Goal: Task Accomplishment & Management: Complete application form

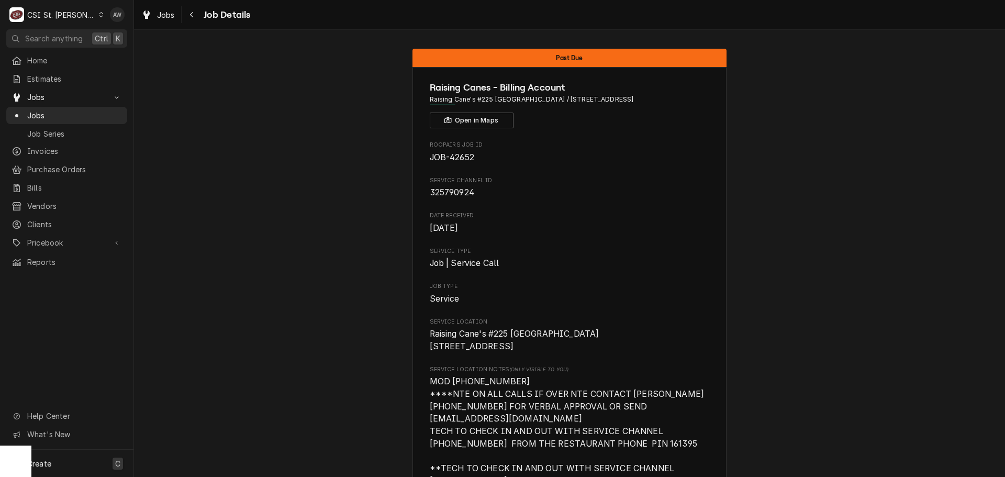
drag, startPoint x: 78, startPoint y: 461, endPoint x: 96, endPoint y: 437, distance: 29.9
click at [78, 461] on div "Create C" at bounding box center [66, 463] width 133 height 27
click at [195, 358] on div "Job" at bounding box center [196, 354] width 70 height 11
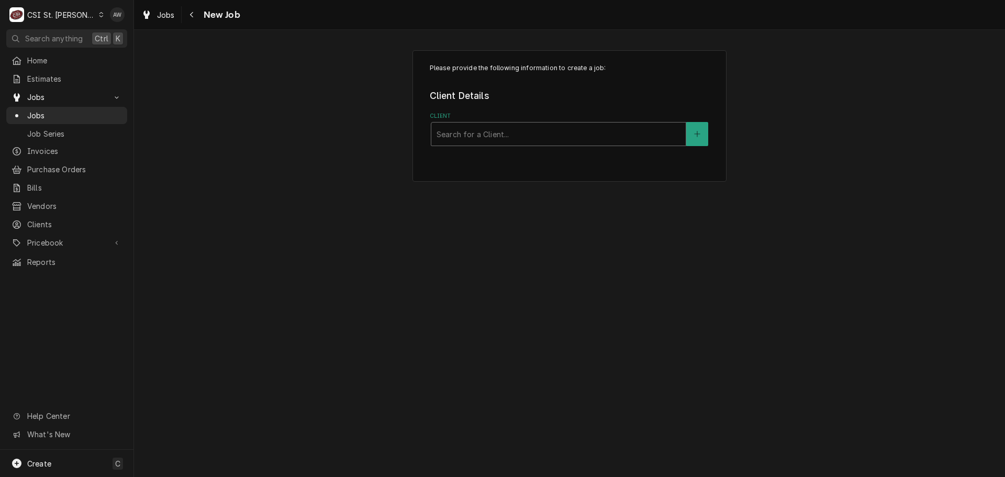
click at [478, 132] on div "Client" at bounding box center [559, 134] width 244 height 19
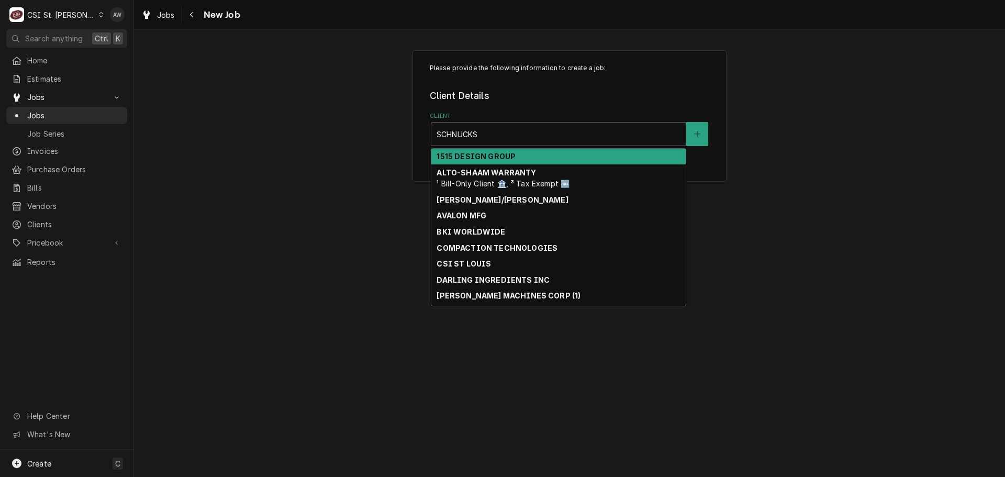
type input "SCHNUCKS-"
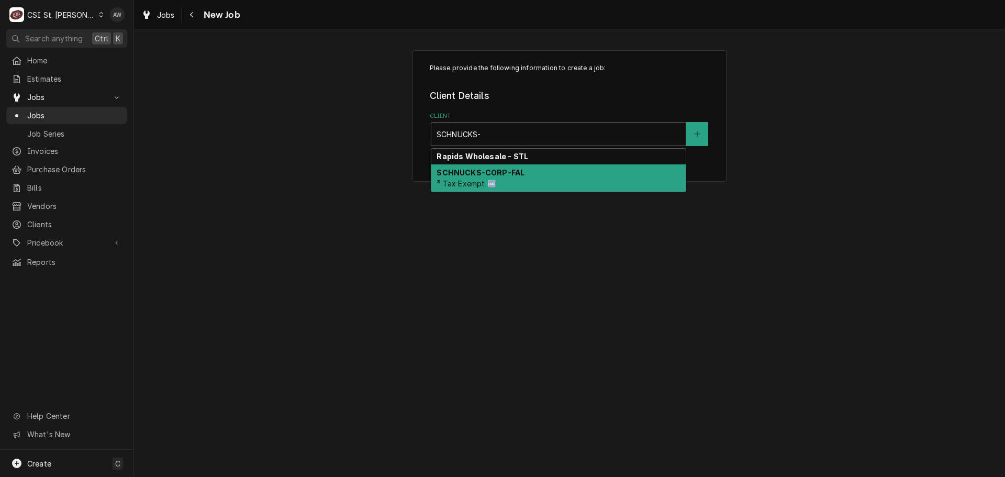
click at [498, 176] on strong "SCHNUCKS-CORP-FAL" at bounding box center [481, 172] width 88 height 9
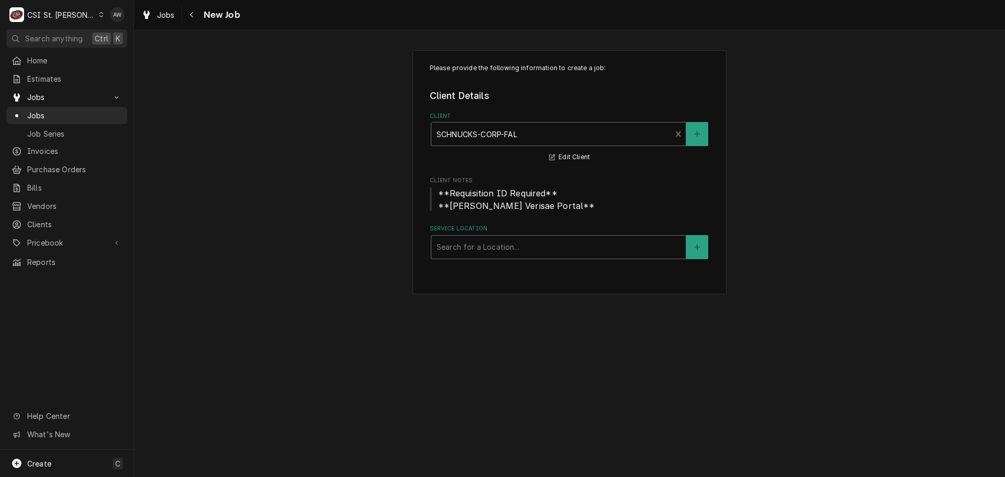
click at [497, 248] on div "Service Location" at bounding box center [559, 247] width 244 height 19
type input "266"
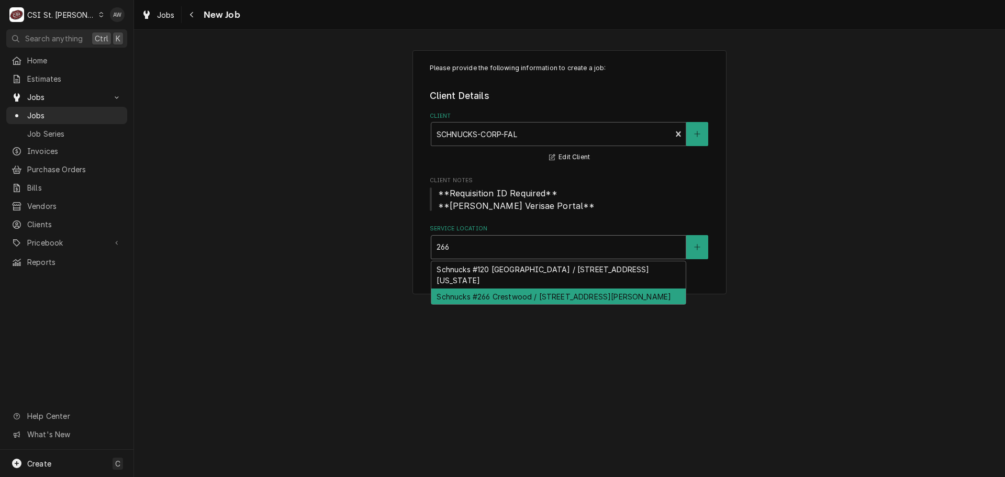
click at [505, 288] on div "Schnucks #266 Crestwood / [STREET_ADDRESS][PERSON_NAME]" at bounding box center [558, 296] width 254 height 16
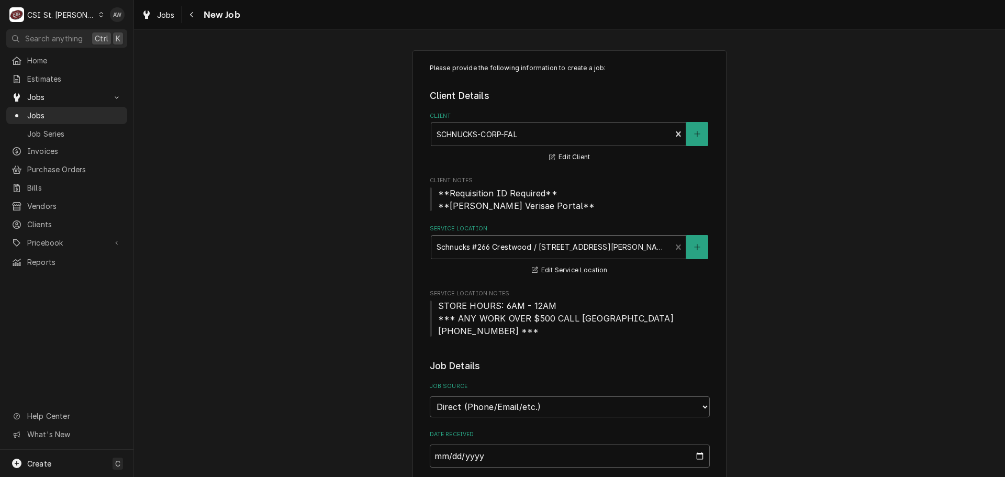
scroll to position [209, 0]
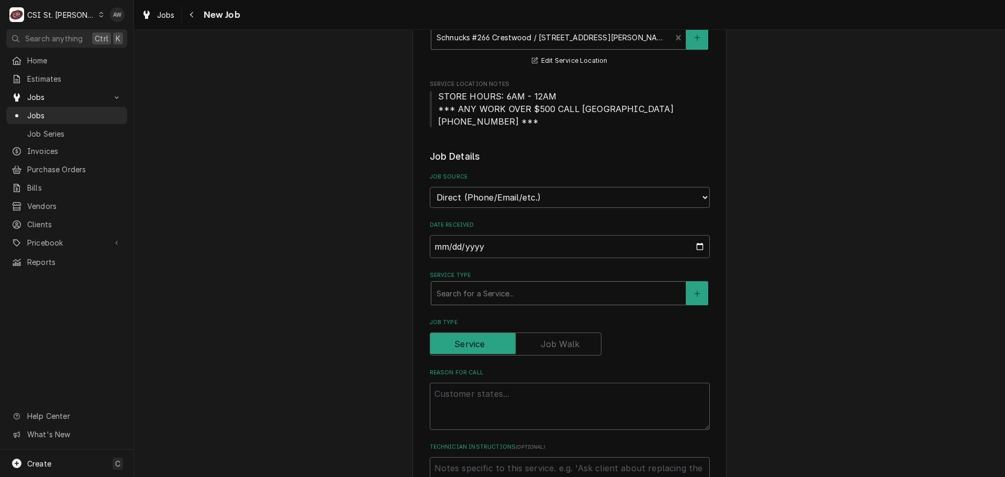
click at [512, 292] on div "Service Type" at bounding box center [559, 293] width 244 height 19
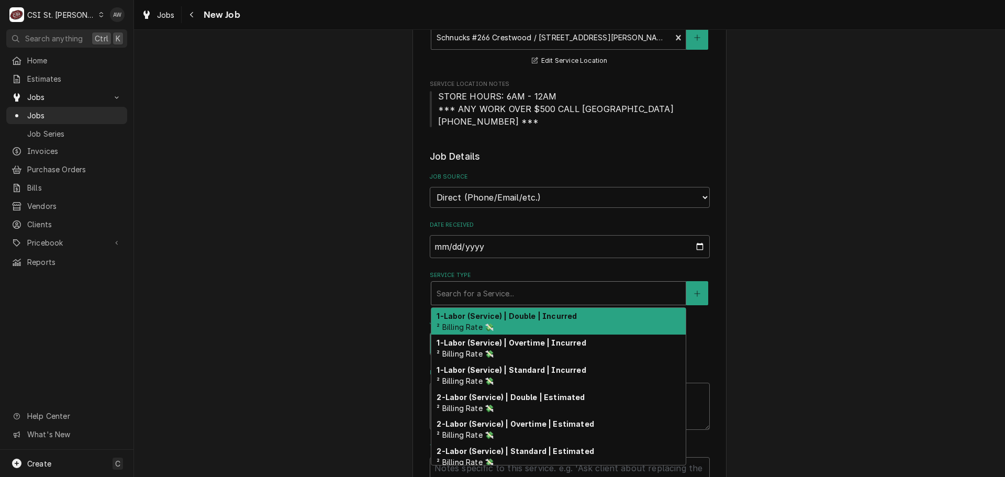
type textarea "x"
type input "S"
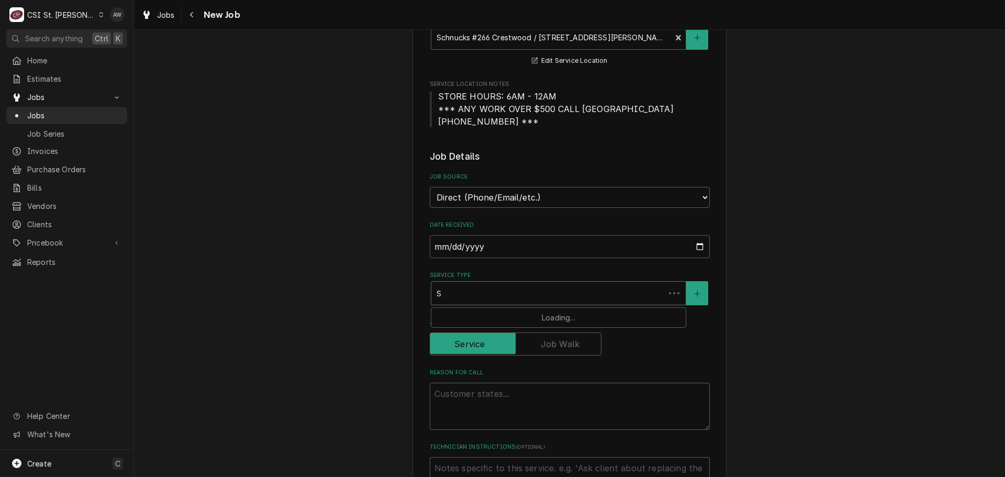
type textarea "x"
type input "SE"
type textarea "x"
type input "SER"
type textarea "x"
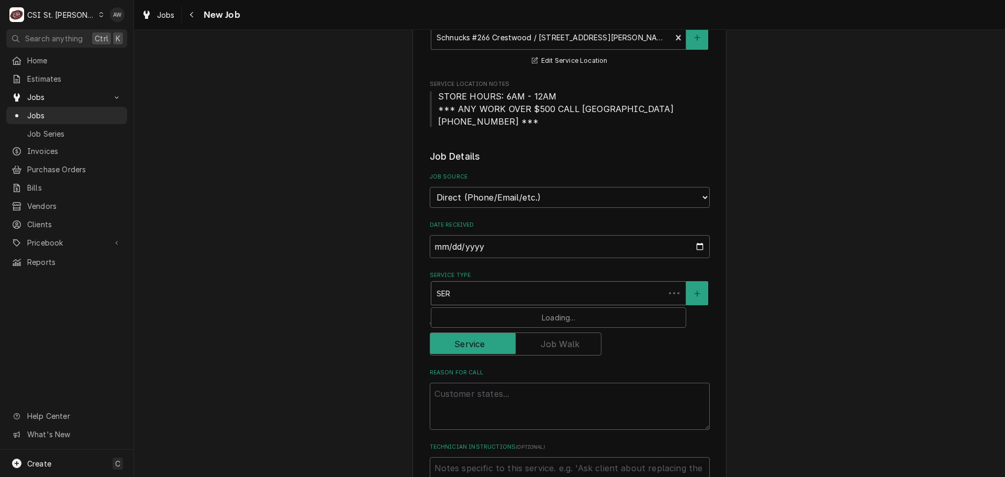
type input "SERV"
type textarea "x"
type input "SERVI"
type textarea "x"
type input "SERVIC"
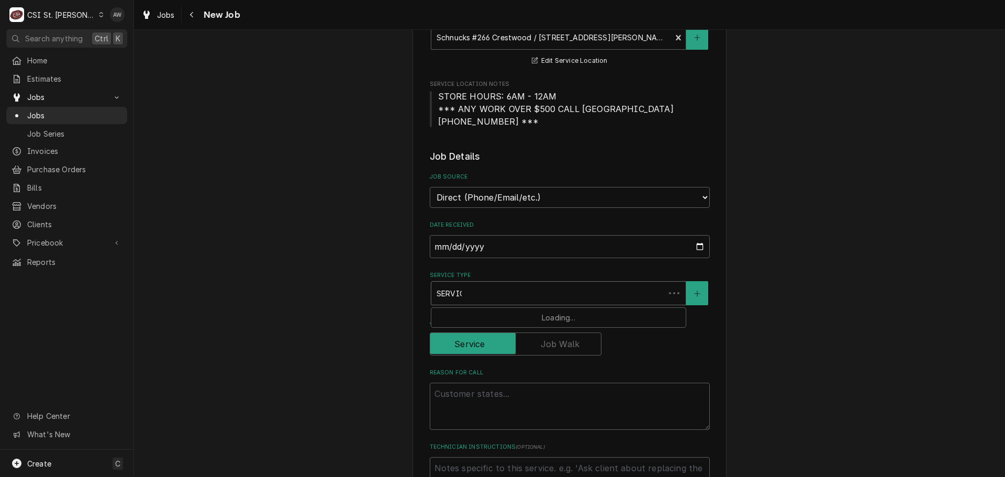
type textarea "x"
type input "SERVICE"
type textarea "x"
type input "SERVICE"
type textarea "x"
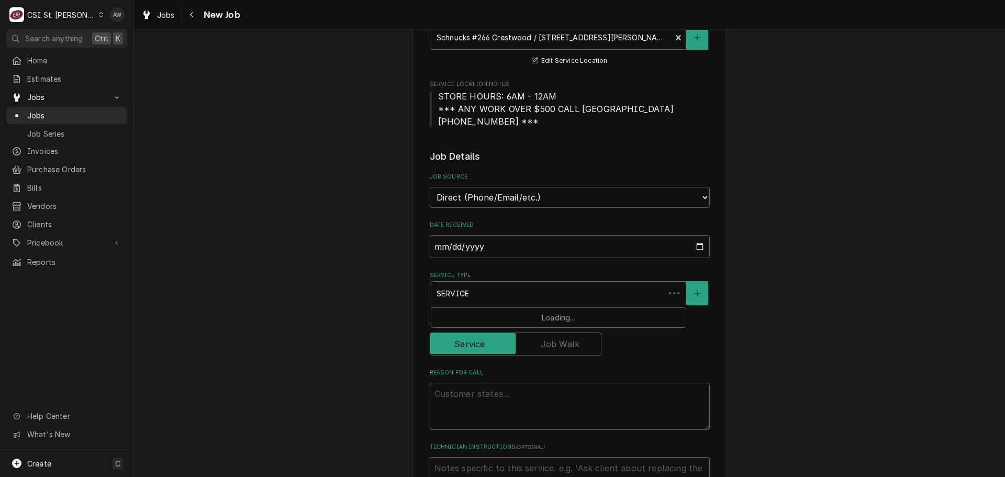
type input "SERVICE C"
type textarea "x"
type input "SERVICE CA"
type textarea "x"
type input "SERVICE CAL"
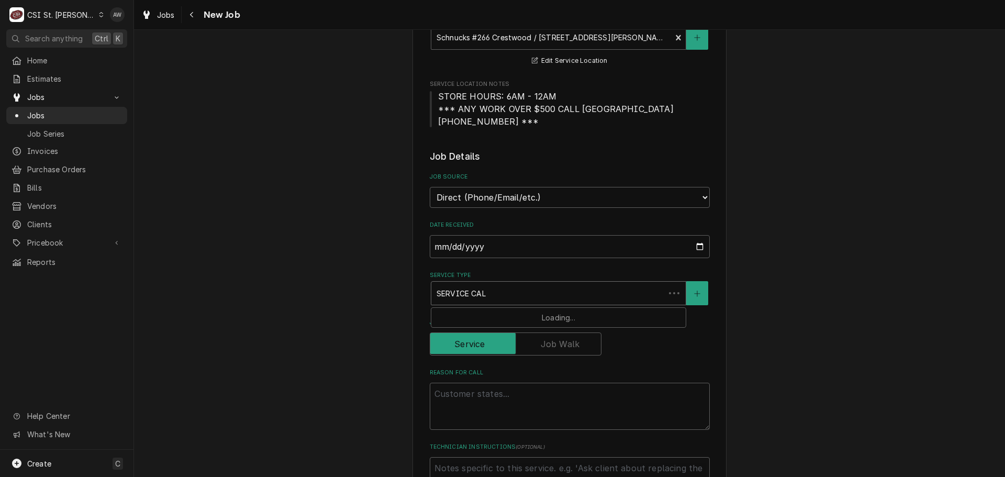
type textarea "x"
type input "SERVICE CALL"
type textarea "x"
type input "SERVICE CALL"
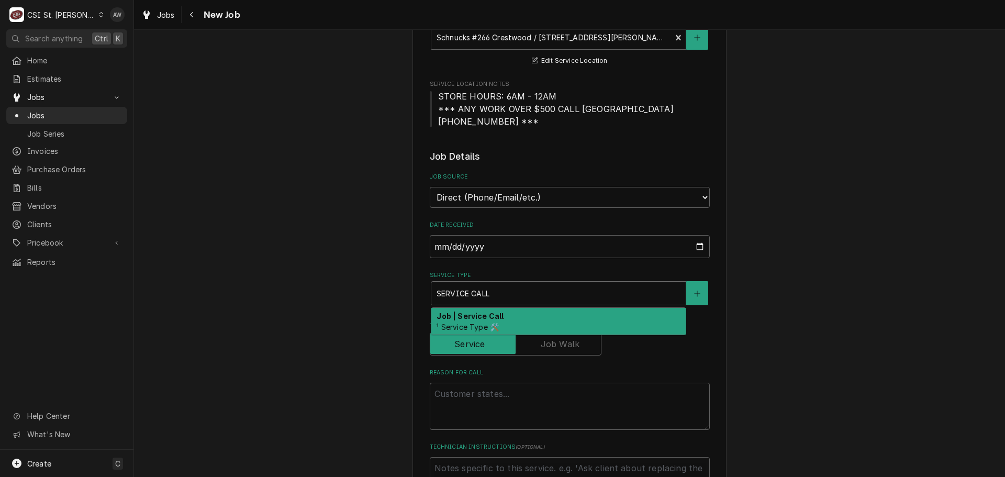
click at [495, 331] on div "Job | Service Call ¹ Service Type 🛠️" at bounding box center [558, 321] width 254 height 27
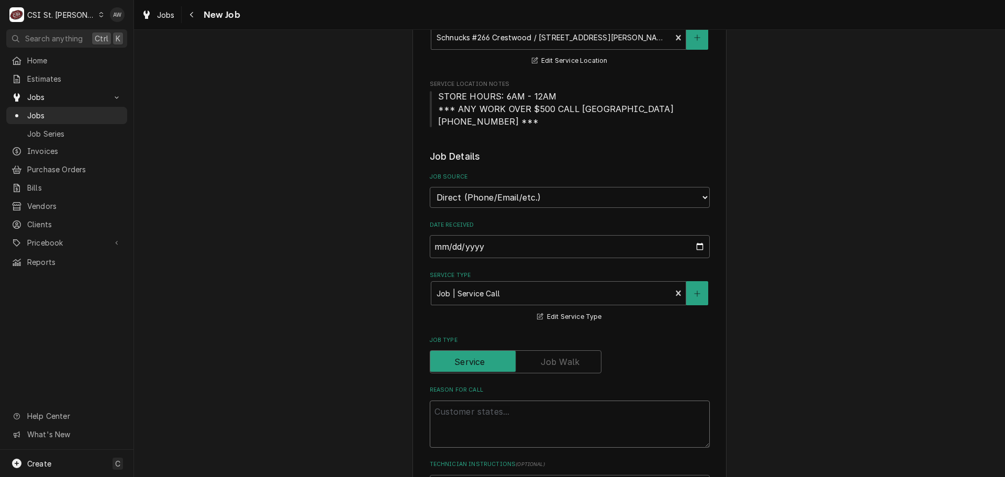
click at [533, 417] on textarea "Reason For Call" at bounding box center [570, 423] width 280 height 47
paste textarea "Dishwasher in the deli department is leaking water"
type textarea "x"
type textarea "Dishwasher in the deli department is leaking water"
type textarea "x"
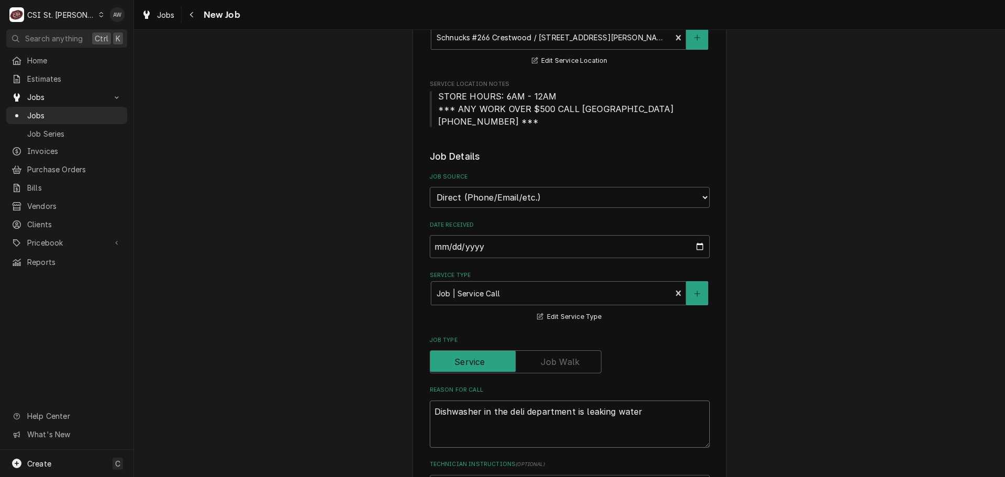
type textarea "Dishwasher in the deli department is leaking water"
click at [526, 194] on select "Direct (Phone/Email/etc.) Service Channel Corrigo Ecotrak Other" at bounding box center [570, 197] width 280 height 21
select select "100"
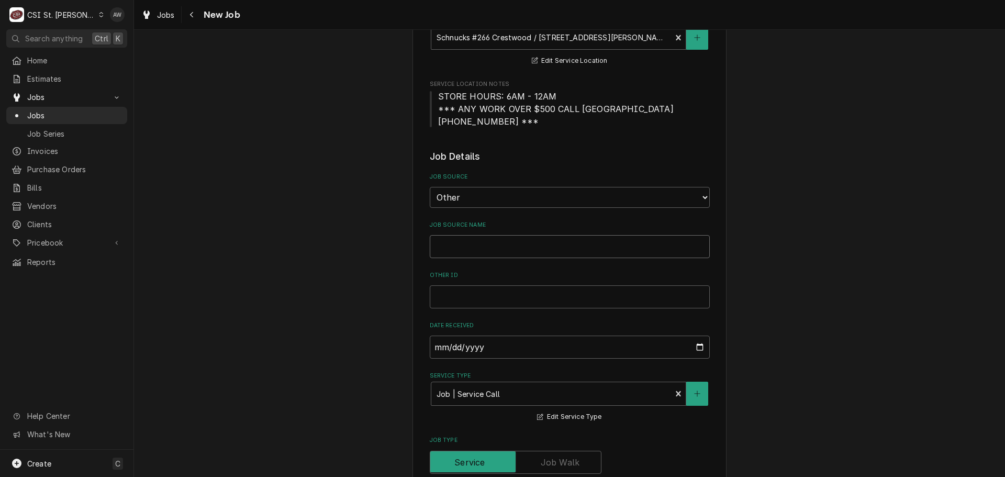
click at [482, 244] on input "Job Source Name" at bounding box center [570, 246] width 280 height 23
type textarea "x"
type input "V"
type textarea "x"
type input "VE"
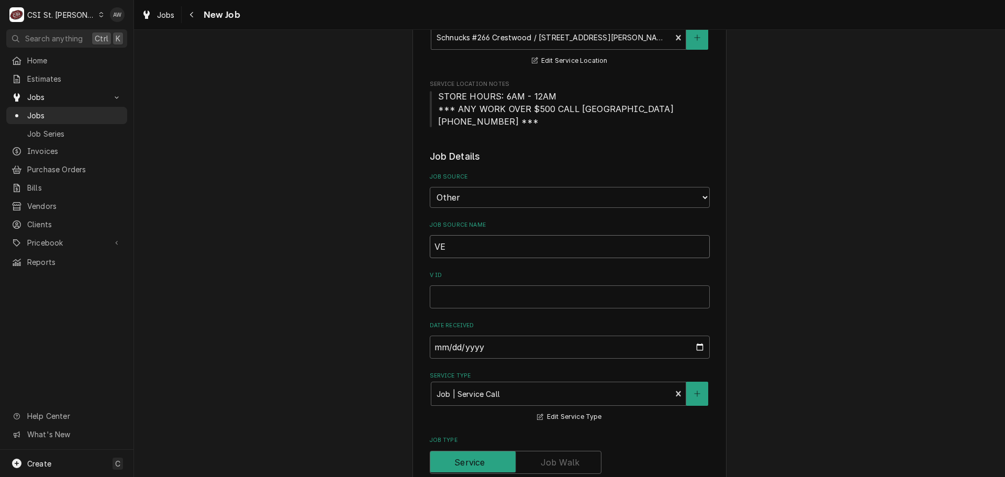
type textarea "x"
type input "VER"
type textarea "x"
type input "VERI"
type textarea "x"
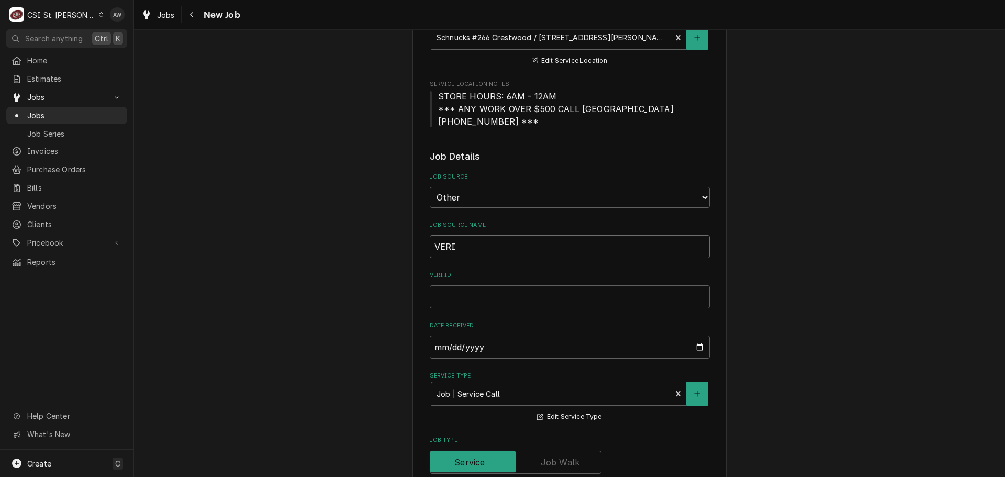
type input "VERIS"
type textarea "x"
type input "VERISA"
type textarea "x"
type input "VERISAE"
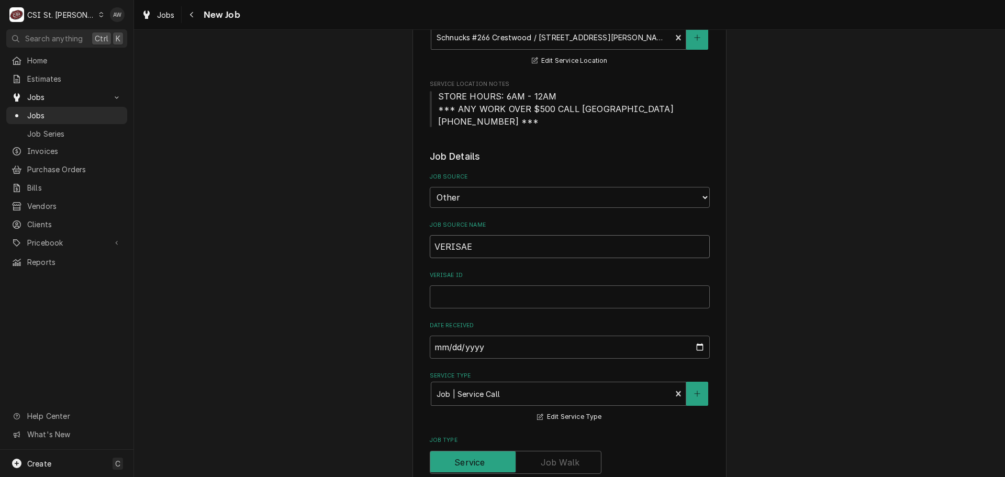
type textarea "x"
type input "VERISAE"
click at [486, 295] on input "VERISAE ID" at bounding box center [570, 296] width 280 height 23
type textarea "x"
type input "7"
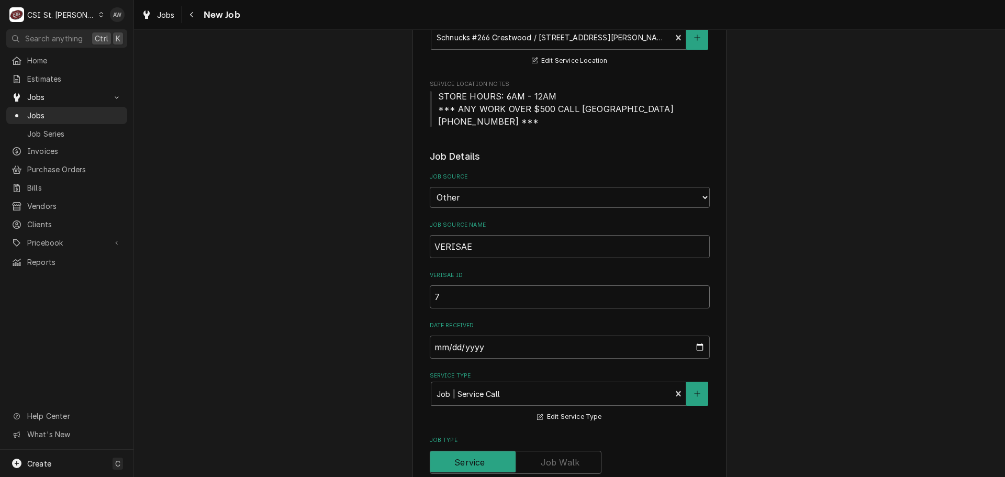
type textarea "x"
type input "72"
type textarea "x"
type input "720"
type textarea "x"
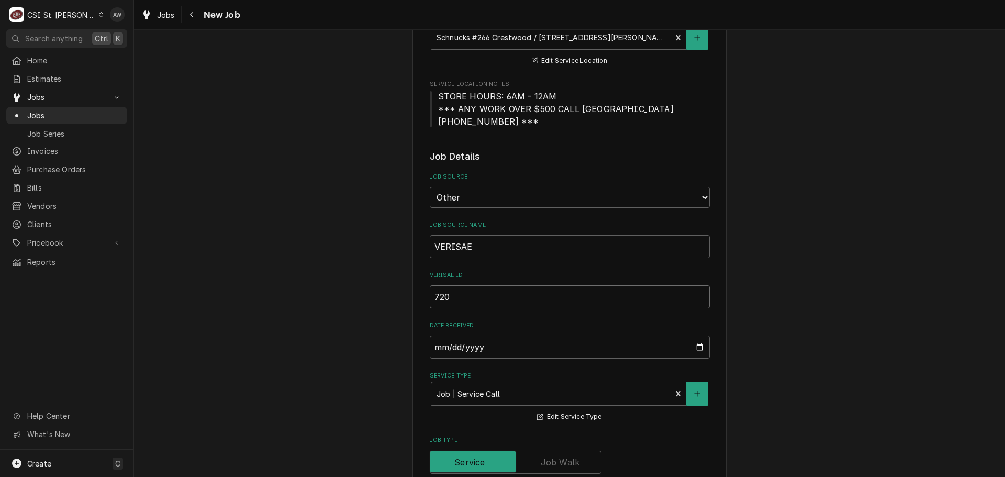
type input "7208"
type textarea "x"
type input "72089"
type textarea "x"
type input "720891"
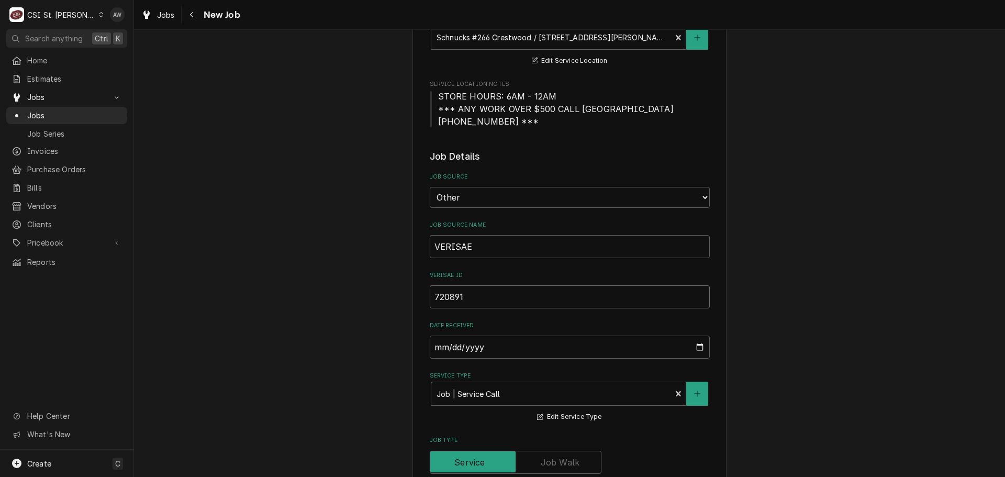
type textarea "x"
type input "7208910"
type textarea "x"
type input "72089106"
type textarea "x"
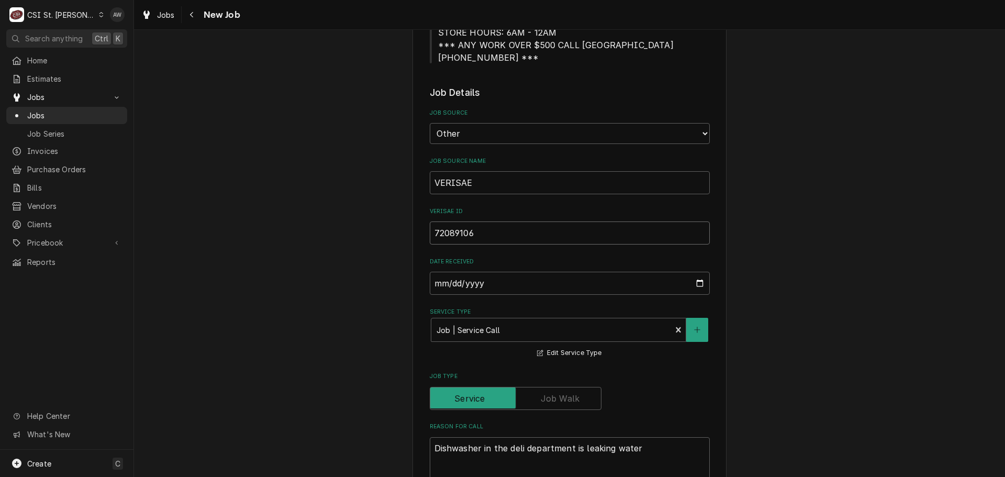
scroll to position [523, 0]
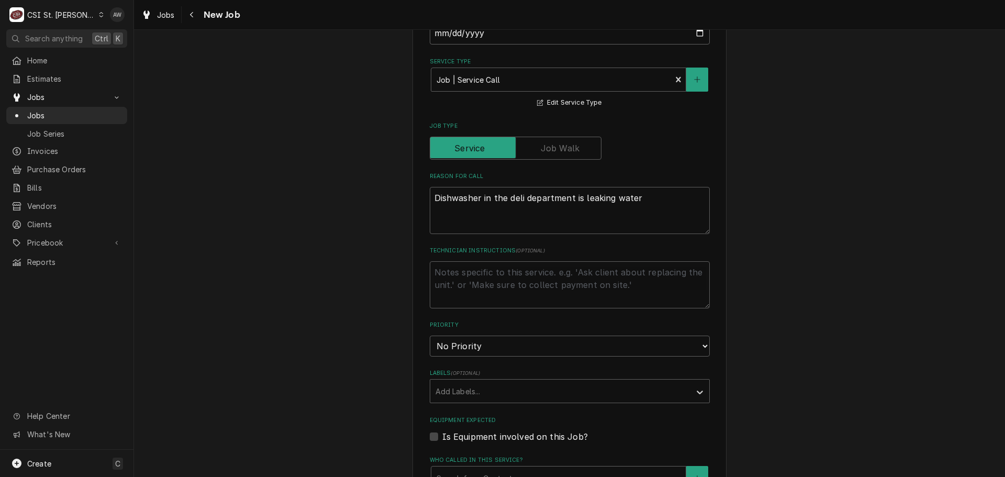
type input "72089106"
click at [503, 349] on select "No Priority Urgent High Medium Low" at bounding box center [570, 346] width 280 height 21
select select "1"
click at [430, 336] on select "No Priority Urgent High Medium Low" at bounding box center [570, 346] width 280 height 21
type textarea "x"
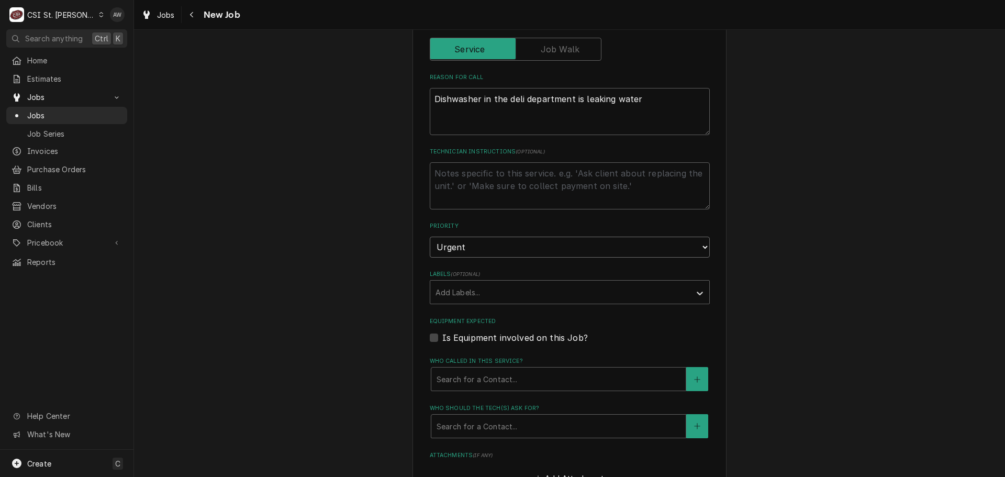
scroll to position [628, 0]
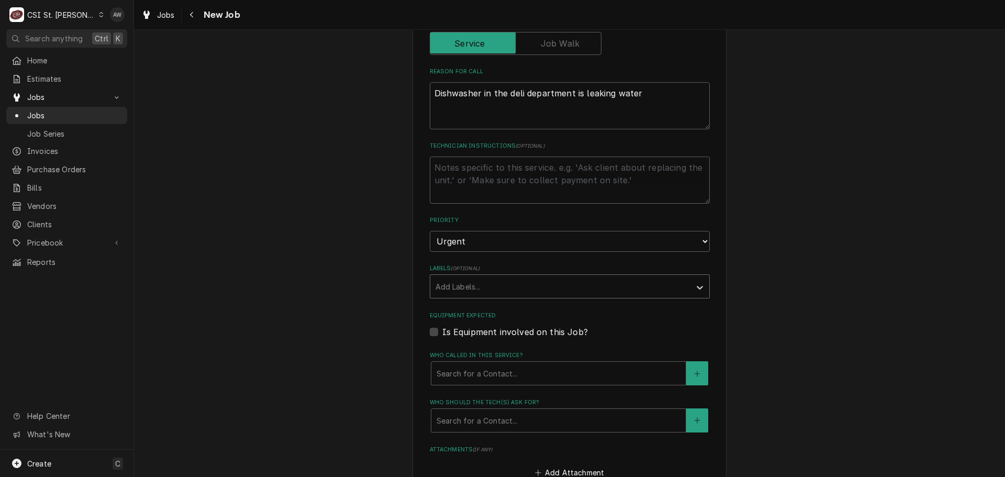
click at [479, 297] on div "Add Labels..." at bounding box center [560, 286] width 260 height 23
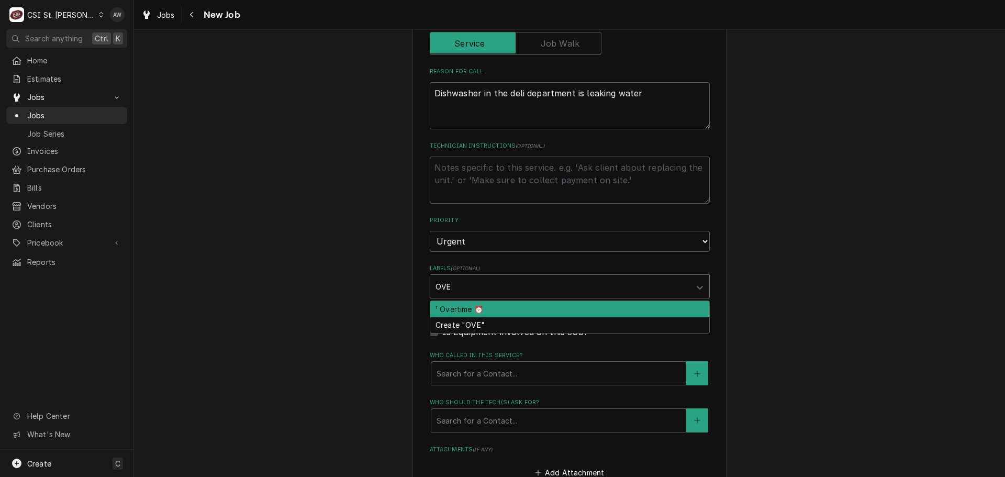
type input "OVER"
type textarea "x"
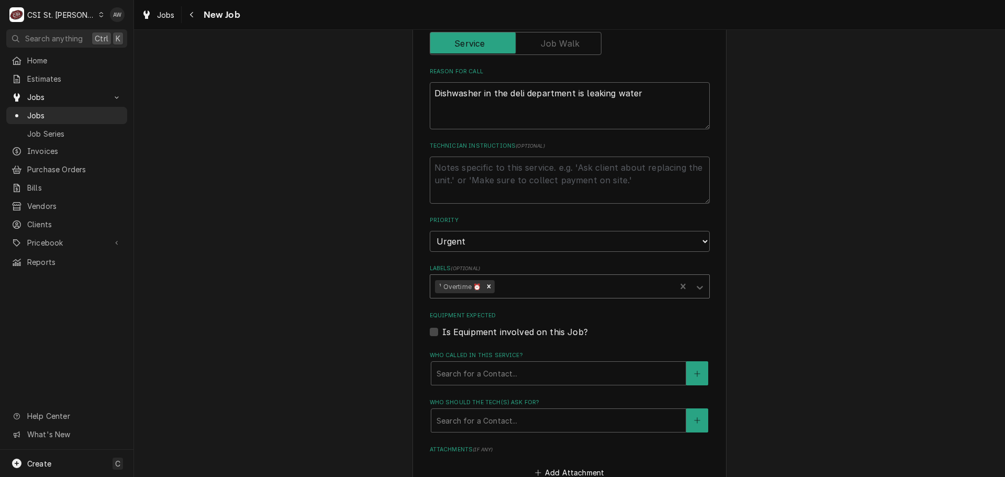
type textarea "x"
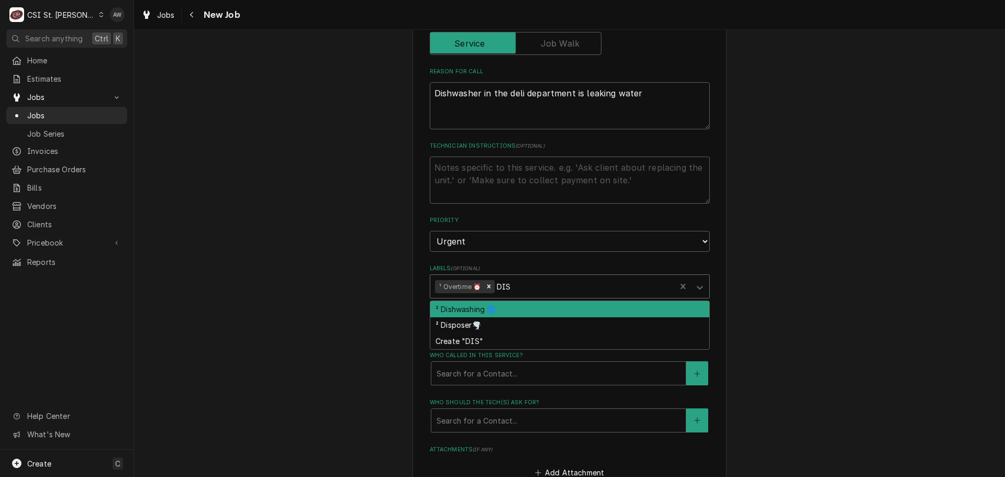
type input "DISH"
type textarea "x"
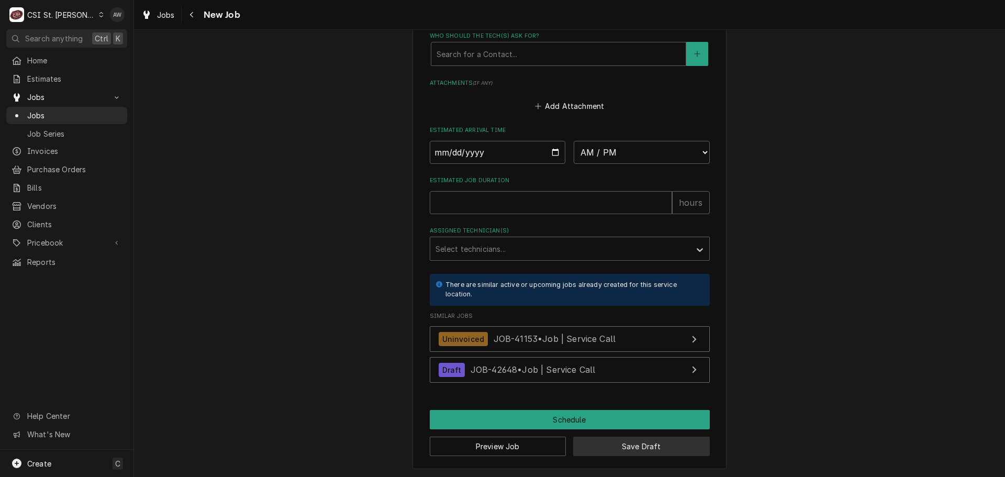
click at [600, 445] on button "Save Draft" at bounding box center [641, 446] width 137 height 19
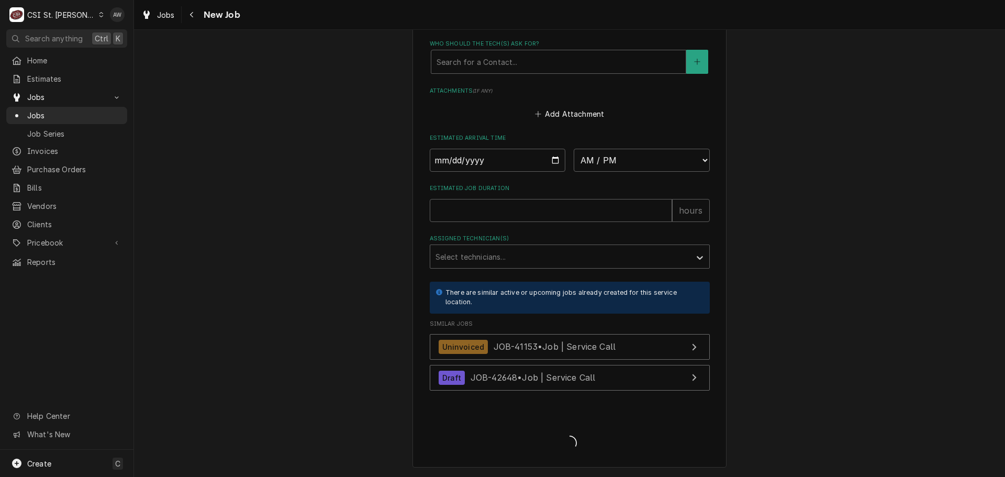
scroll to position [987, 0]
type textarea "x"
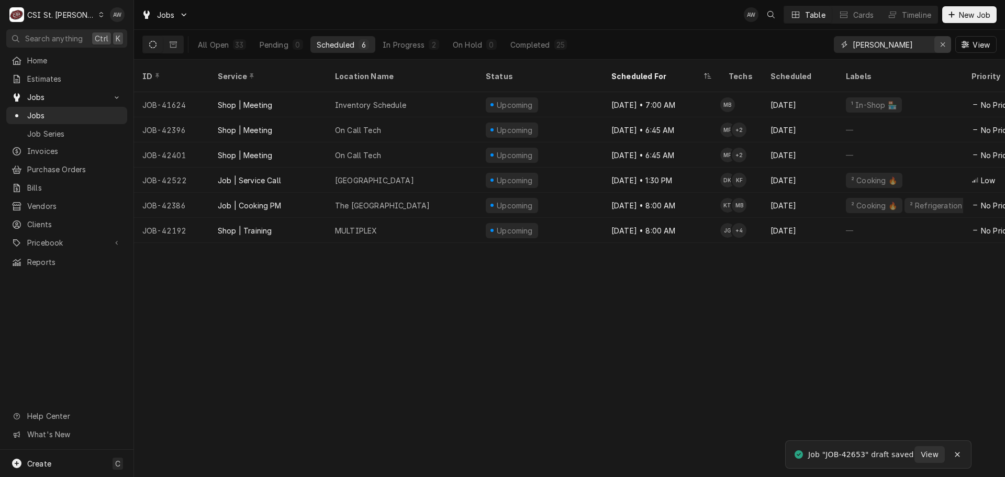
click at [936, 42] on button "Erase input" at bounding box center [942, 44] width 17 height 17
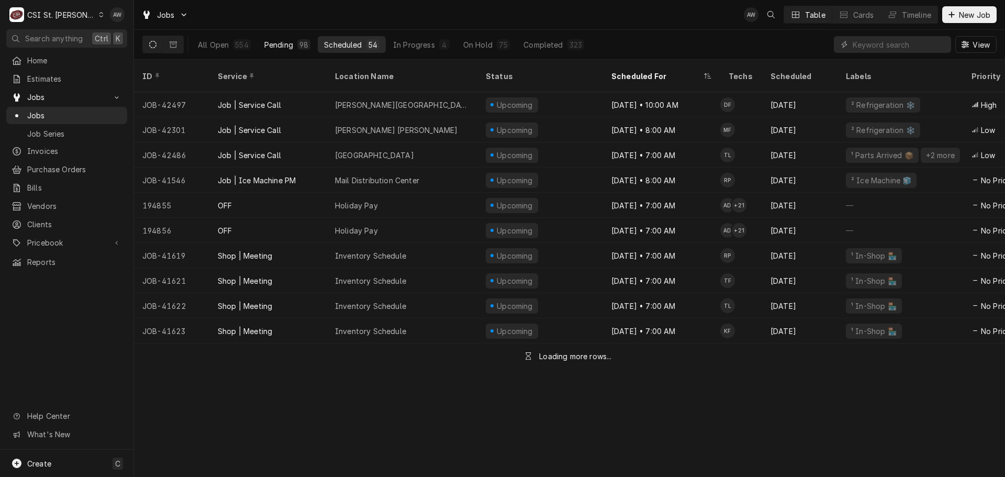
click at [281, 42] on div "Pending" at bounding box center [278, 44] width 29 height 11
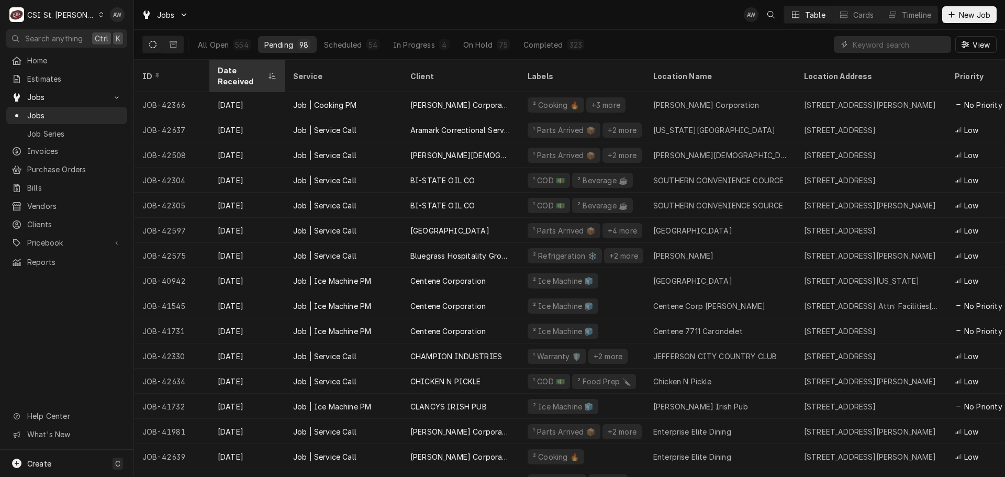
click at [270, 73] on icon "Dynamic Content Wrapper" at bounding box center [272, 75] width 7 height 5
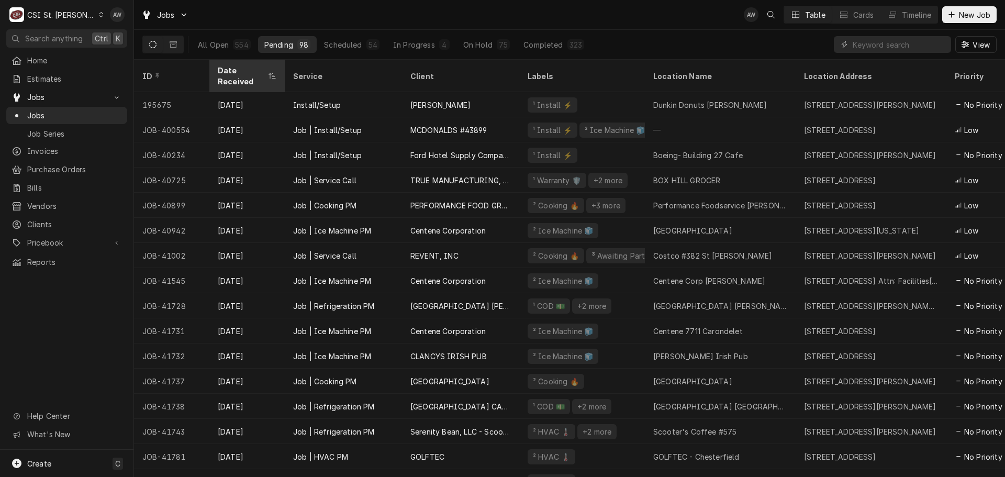
click at [274, 72] on div "Dynamic Content Wrapper" at bounding box center [272, 76] width 8 height 8
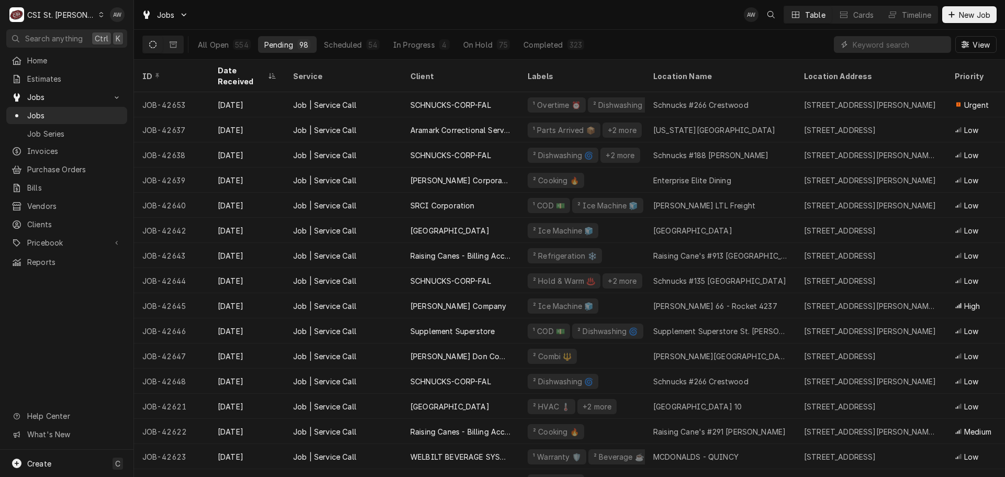
click at [894, 35] on div "View" at bounding box center [915, 44] width 163 height 29
click at [894, 41] on input "Dynamic Content Wrapper" at bounding box center [899, 44] width 93 height 17
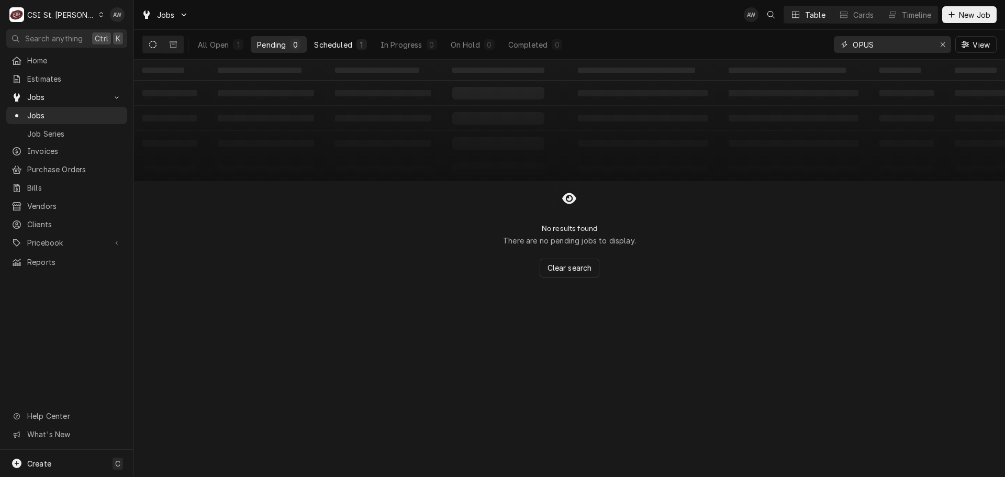
type input "OPUS"
click at [341, 47] on div "Scheduled" at bounding box center [333, 44] width 38 height 11
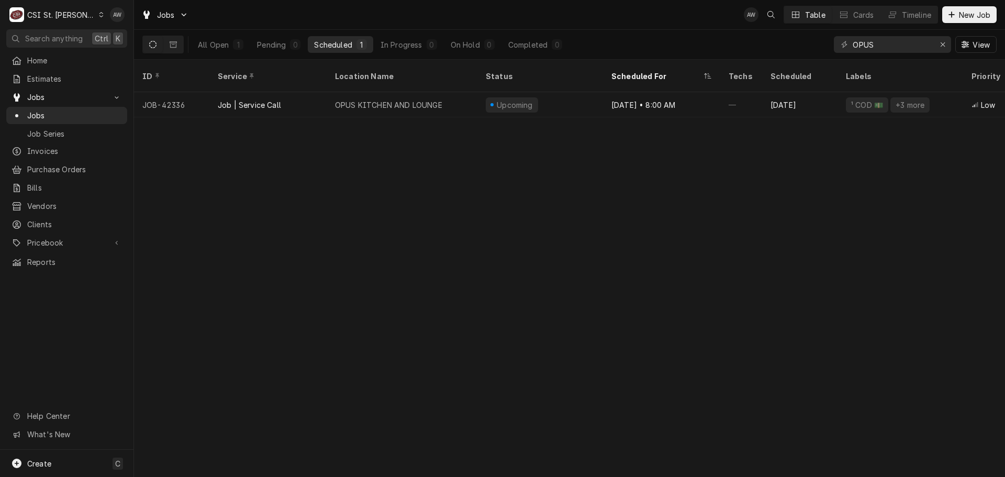
click at [393, 99] on div "OPUS KITCHEN AND LOUNGE" at bounding box center [388, 104] width 107 height 11
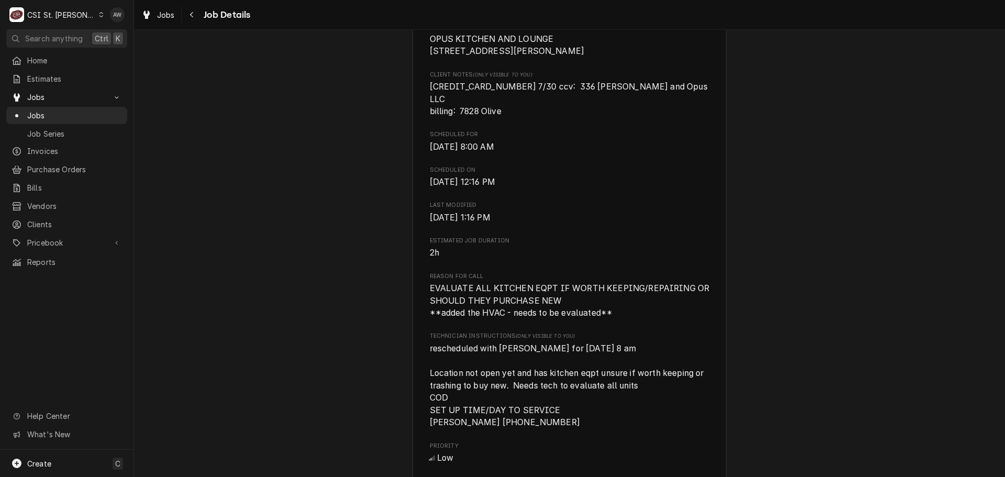
scroll to position [262, 0]
click at [165, 15] on span "Jobs" at bounding box center [166, 14] width 18 height 11
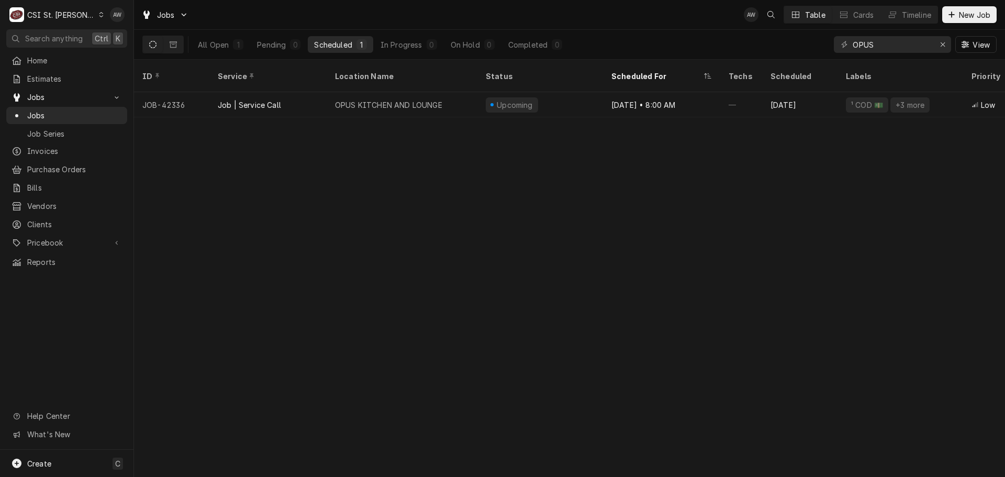
drag, startPoint x: 295, startPoint y: 46, endPoint x: 354, endPoint y: 42, distance: 59.3
click at [298, 45] on div "0" at bounding box center [295, 44] width 6 height 11
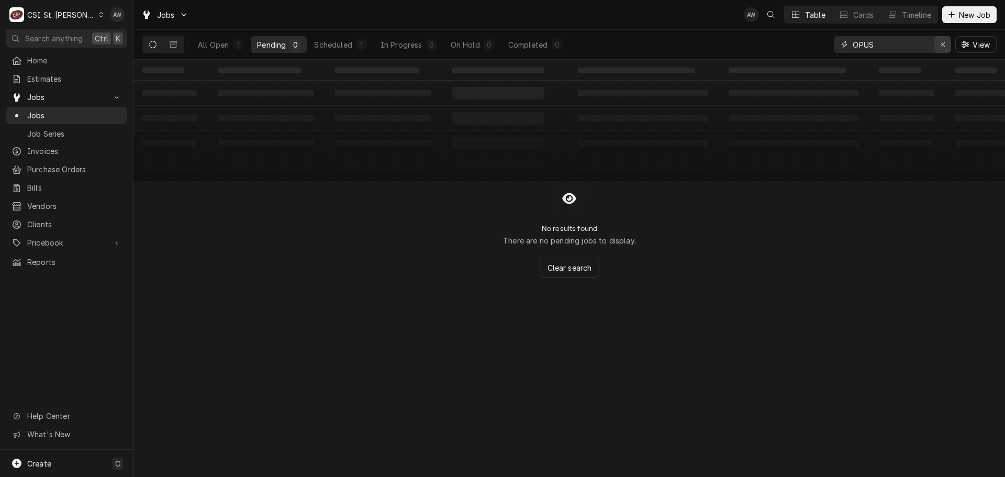
click at [942, 47] on icon "Erase input" at bounding box center [943, 44] width 6 height 7
